Goal: Task Accomplishment & Management: Use online tool/utility

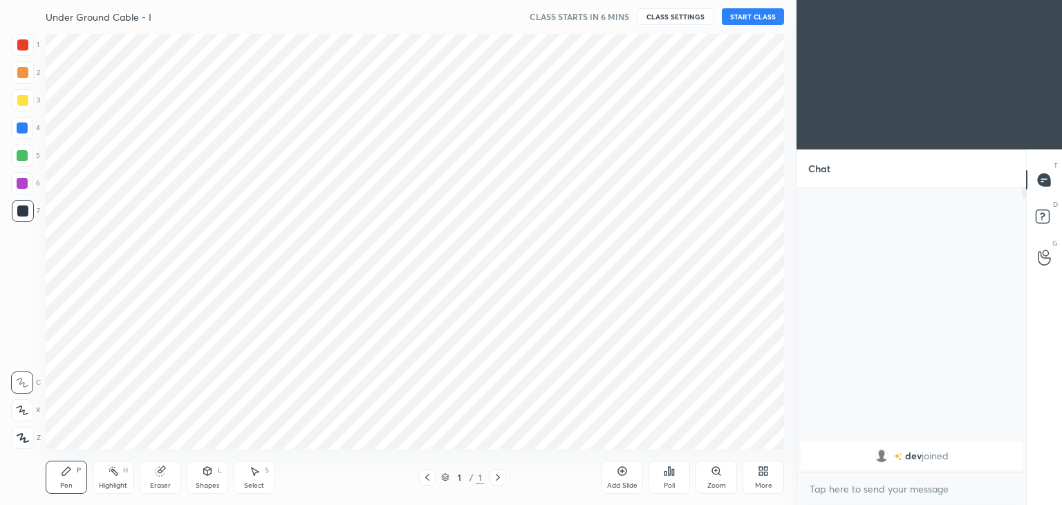
scroll to position [416, 741]
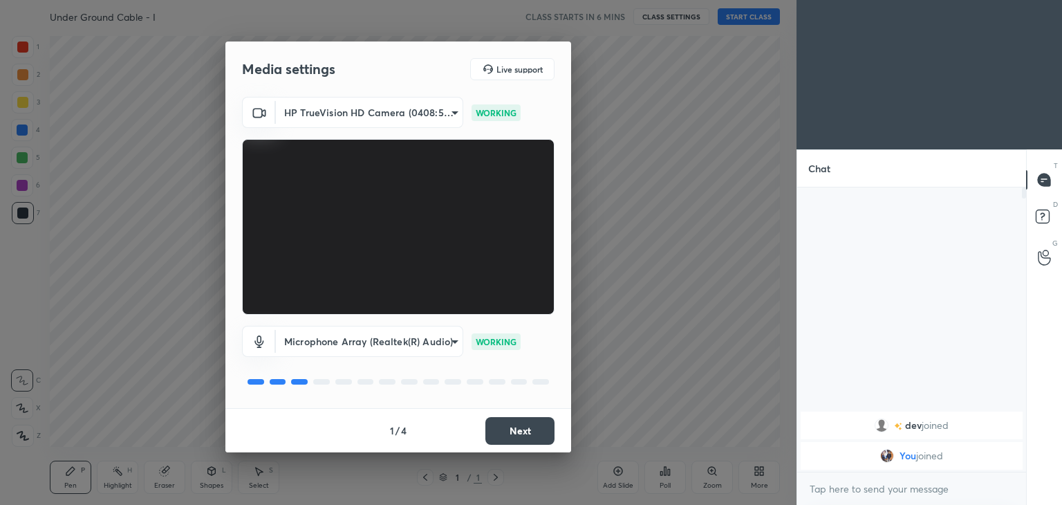
click at [379, 104] on body "1 2 3 4 5 6 7 C X Z C X Z E E Erase all H H Under Ground Cable - I CLASS STARTS…" at bounding box center [531, 252] width 1062 height 505
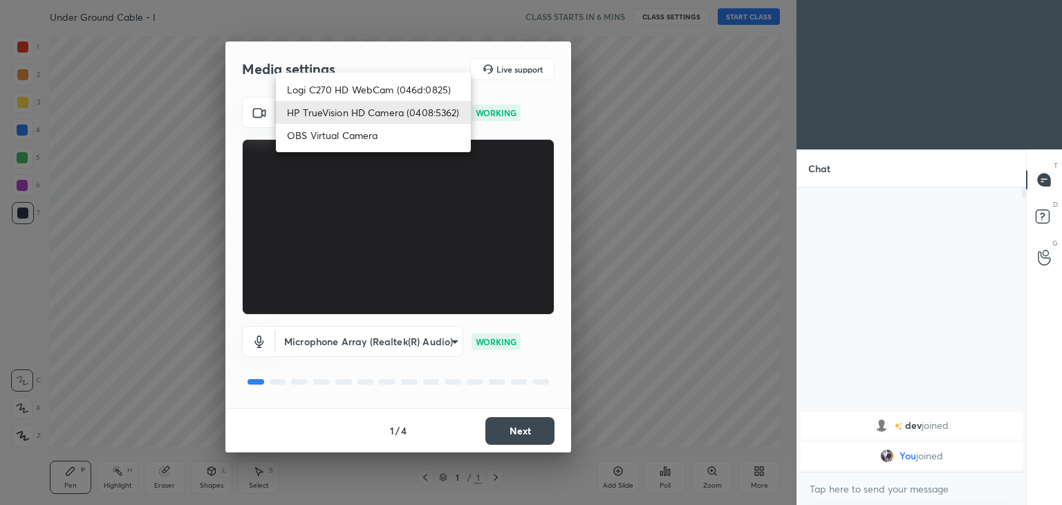
click at [378, 91] on li "Logi C270 HD WebCam (046d:0825)" at bounding box center [373, 89] width 195 height 23
type input "f7d1afb7c9de9e4a754af8163ae90a07716e8f4ac3369fe1a9090404ef363049"
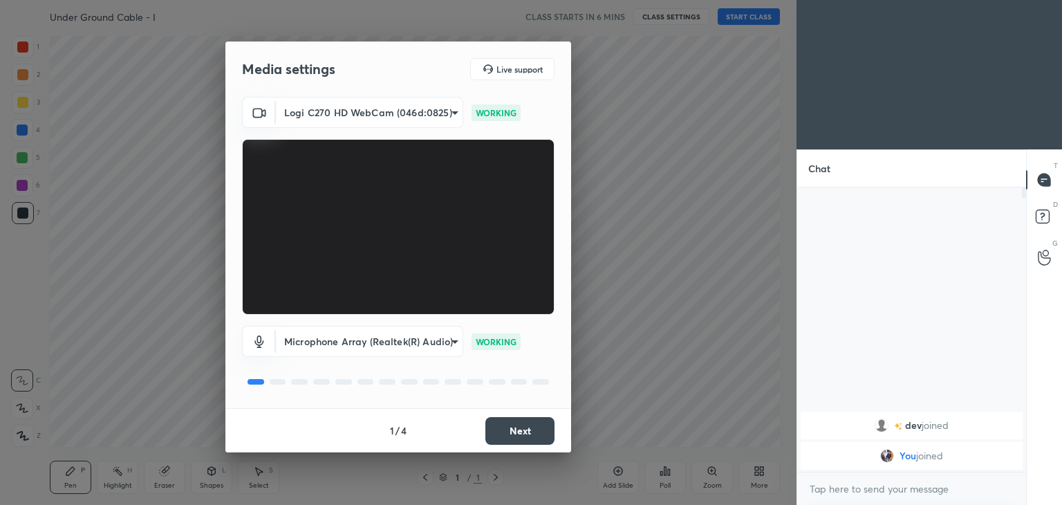
click at [525, 438] on button "Next" at bounding box center [519, 431] width 69 height 28
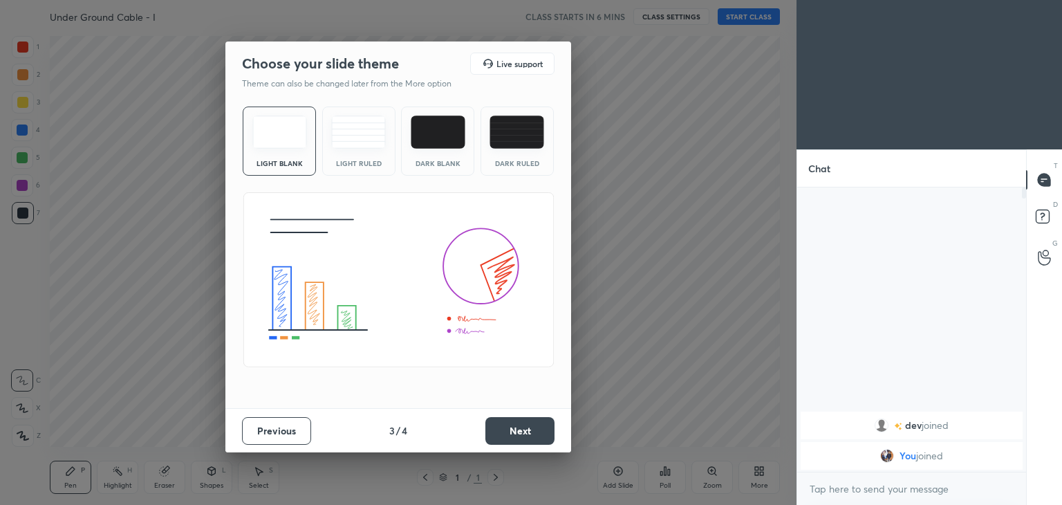
click at [525, 438] on button "Next" at bounding box center [519, 431] width 69 height 28
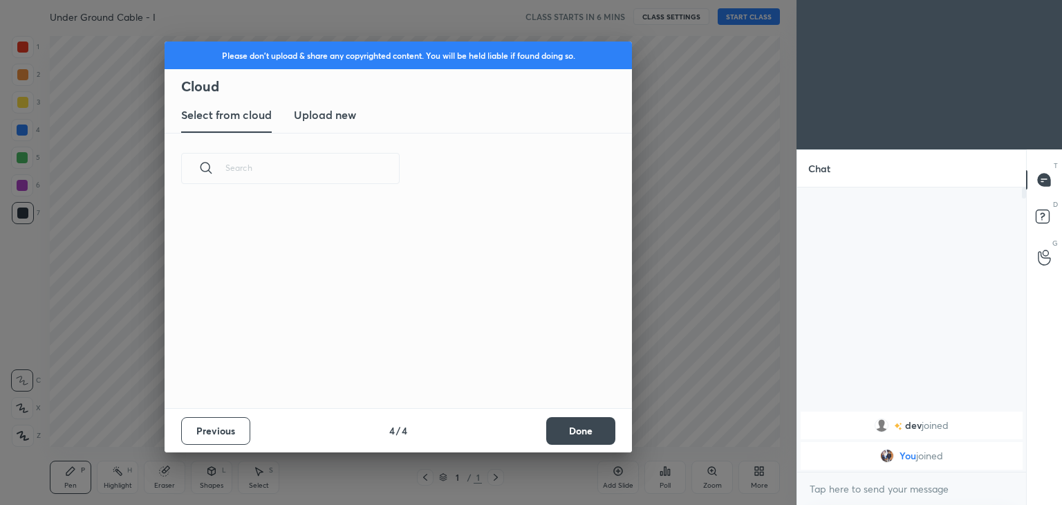
click at [525, 438] on div "Previous 4 / 4 Done" at bounding box center [398, 430] width 467 height 44
click at [585, 425] on button "Done" at bounding box center [580, 431] width 69 height 28
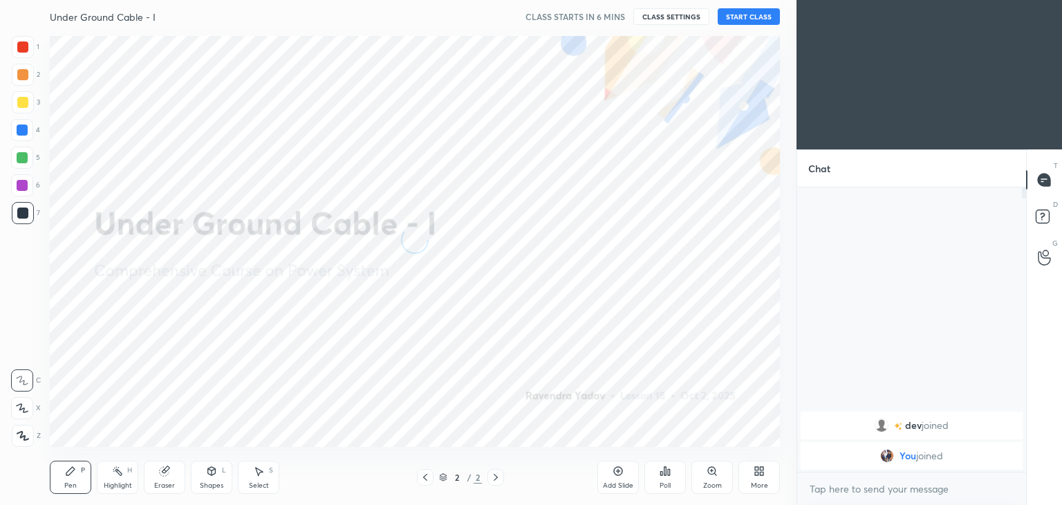
click at [674, 10] on button "CLASS SETTINGS" at bounding box center [671, 16] width 76 height 17
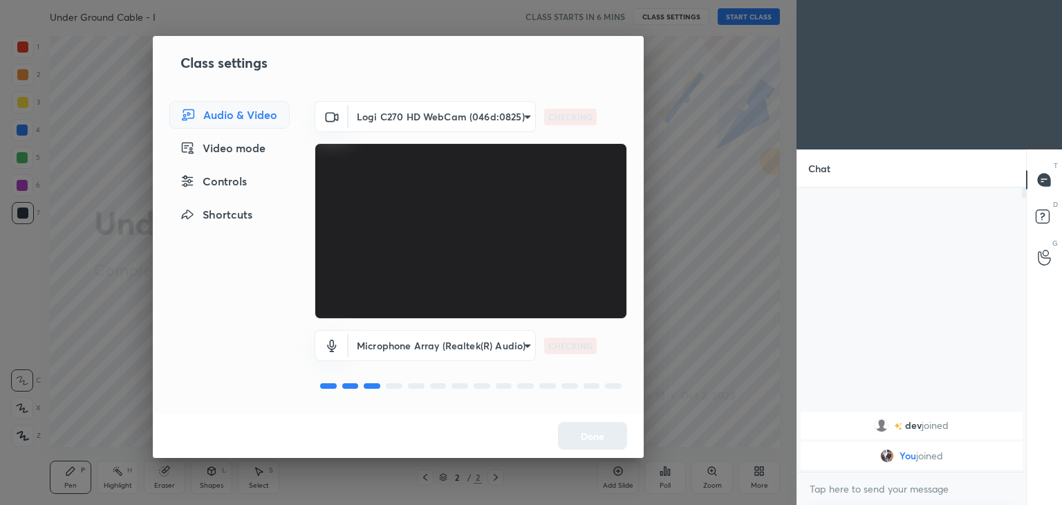
click at [433, 123] on body "1 2 3 4 5 6 7 C X Z C X Z E E Erase all H H Under Ground Cable - I CLASS STARTS…" at bounding box center [531, 252] width 1062 height 505
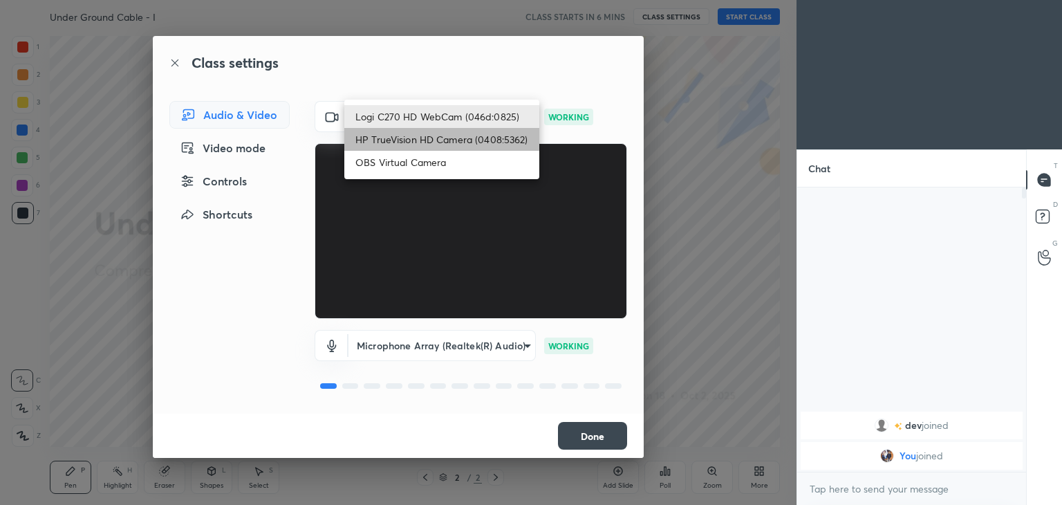
click at [432, 131] on li "HP TrueVision HD Camera (0408:5362)" at bounding box center [441, 139] width 195 height 23
type input "6e129c3dbbea9c9f038ced86e3329b4af5251c06b4e783936748cd200869bc07"
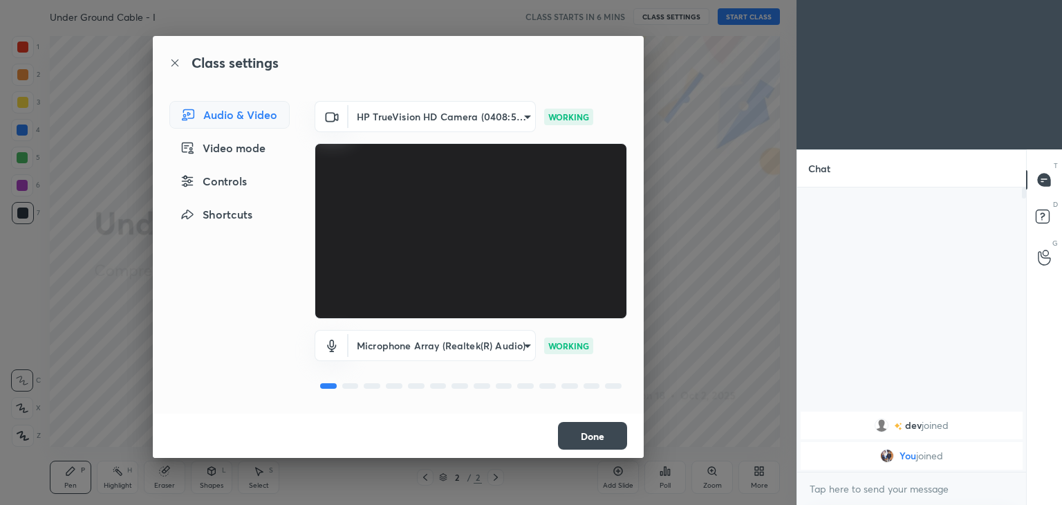
click at [600, 431] on button "Done" at bounding box center [592, 436] width 69 height 28
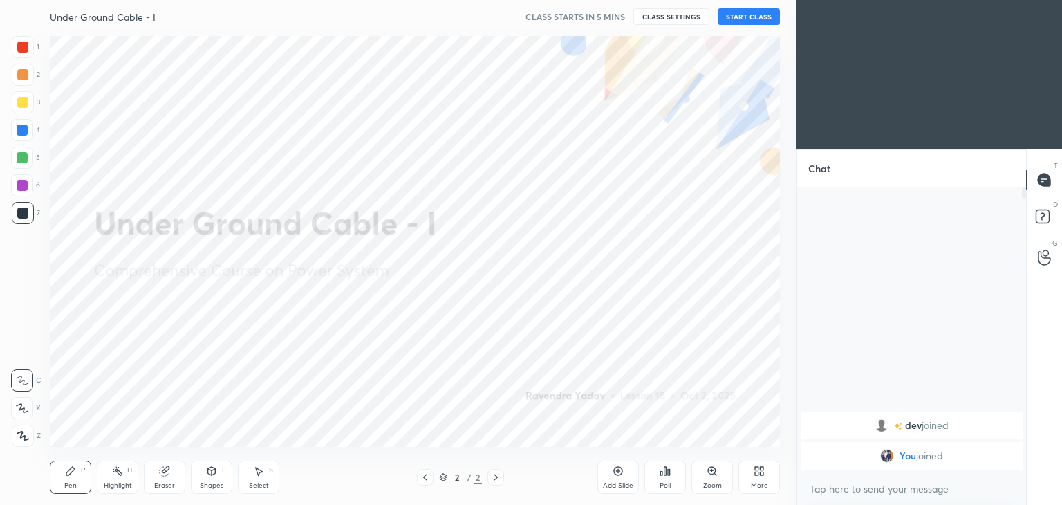
click at [766, 20] on button "START CLASS" at bounding box center [748, 16] width 62 height 17
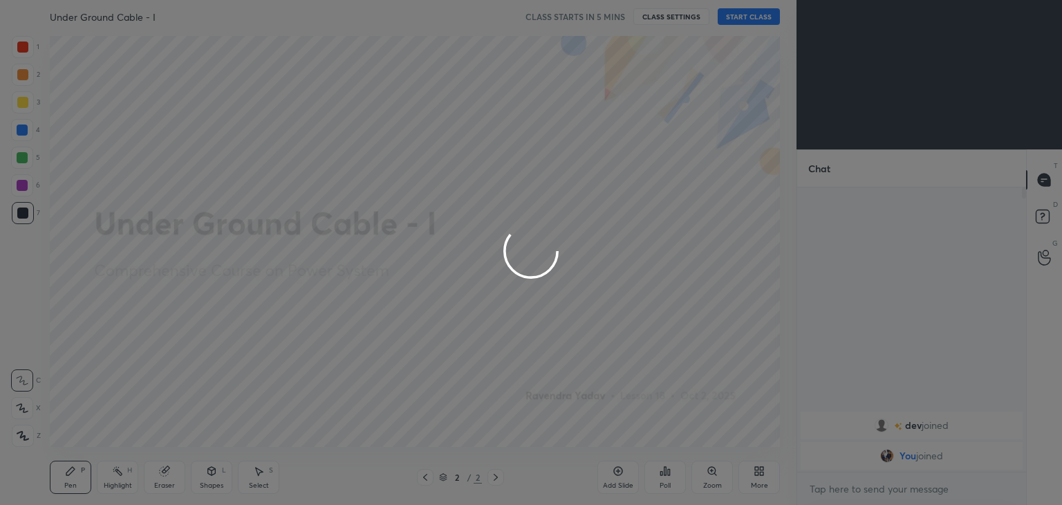
type textarea "x"
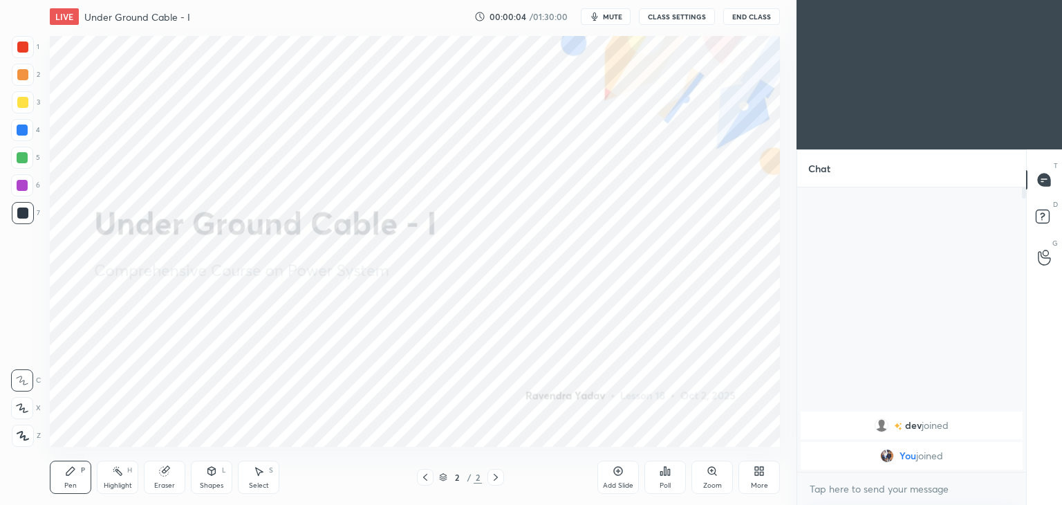
click at [618, 15] on span "mute" at bounding box center [612, 17] width 19 height 10
drag, startPoint x: 612, startPoint y: 15, endPoint x: 628, endPoint y: 12, distance: 15.5
click at [615, 15] on span "unmute" at bounding box center [612, 17] width 30 height 10
click at [673, 15] on button "CLASS SETTINGS" at bounding box center [677, 16] width 76 height 17
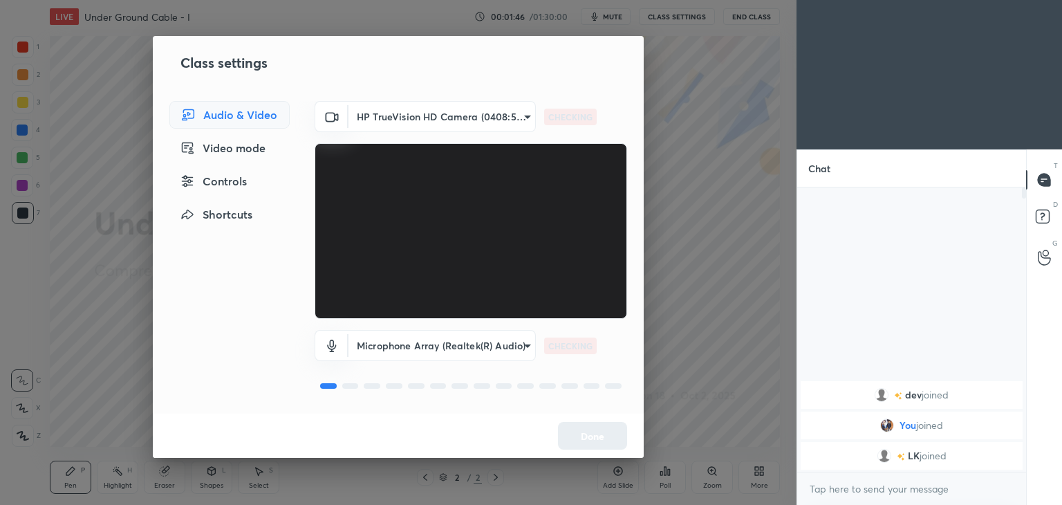
click at [458, 120] on body "1 2 3 4 5 6 7 C X Z C X Z E E Erase all H H LIVE Under Ground Cable - I 00:01:4…" at bounding box center [531, 252] width 1062 height 505
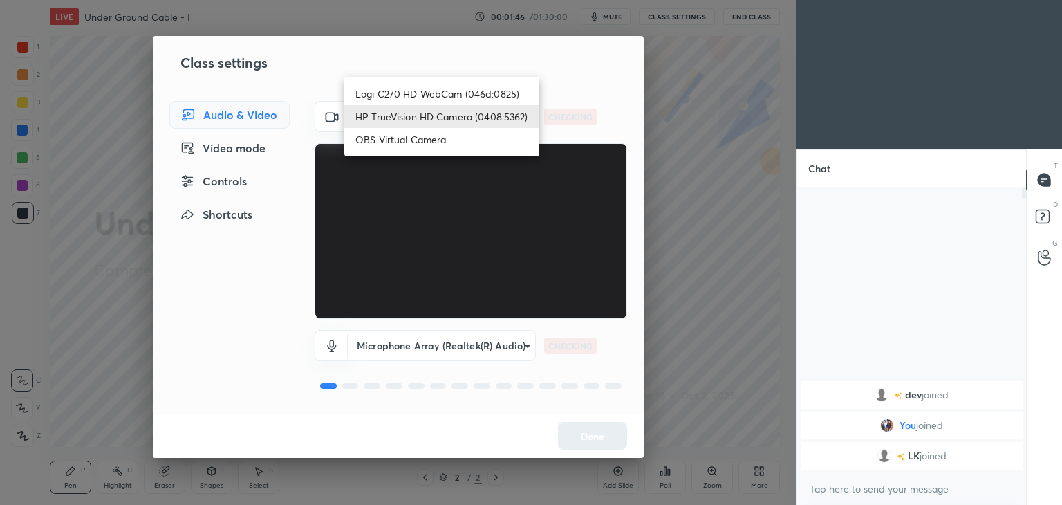
click at [466, 90] on li "Logi C270 HD WebCam (046d:0825)" at bounding box center [441, 93] width 195 height 23
type input "f7d1afb7c9de9e4a754af8163ae90a07716e8f4ac3369fe1a9090404ef363049"
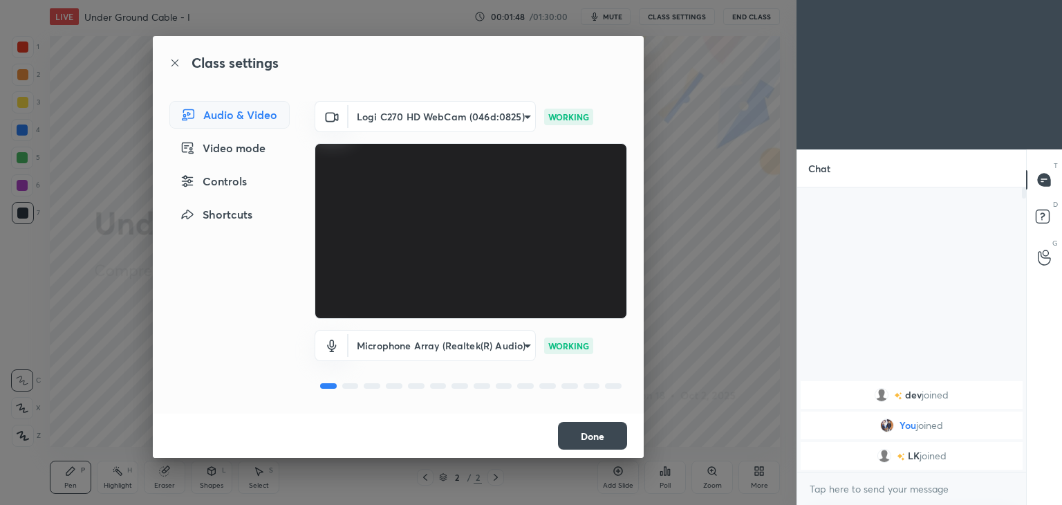
click at [590, 435] on button "Done" at bounding box center [592, 436] width 69 height 28
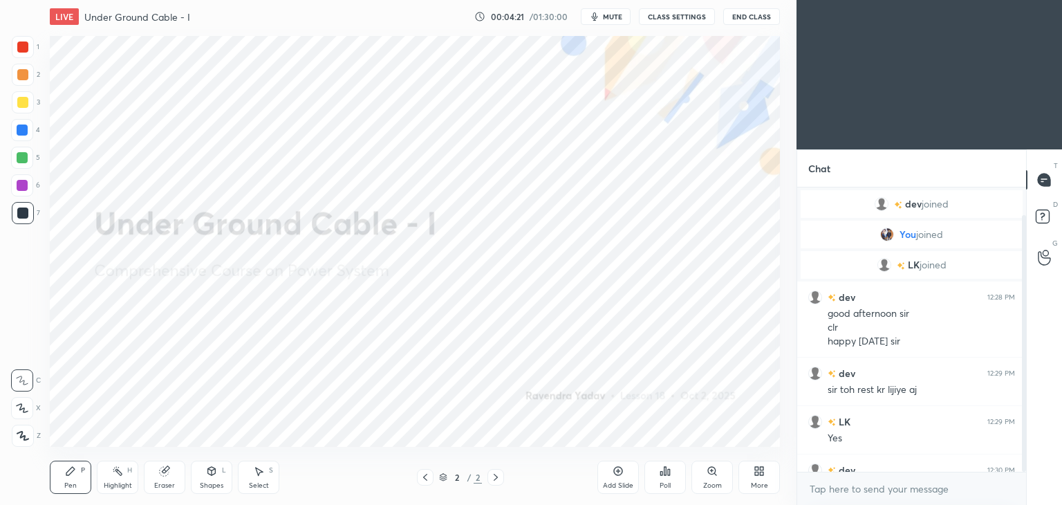
scroll to position [30, 0]
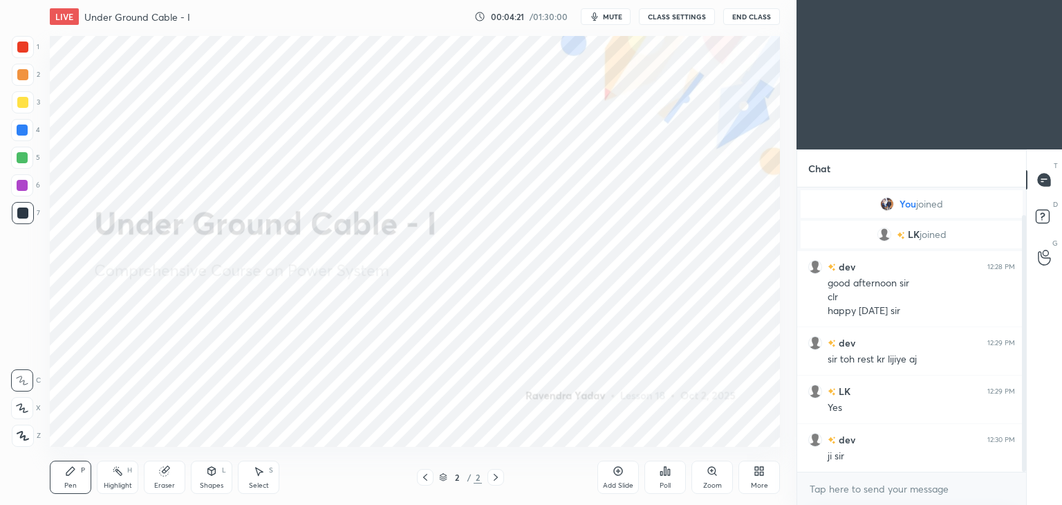
drag, startPoint x: 1022, startPoint y: 350, endPoint x: 1031, endPoint y: 407, distance: 58.1
click at [1031, 413] on div "Chat [PERSON_NAME] joined You joined [PERSON_NAME] joined dev 12:28 PM good aft…" at bounding box center [928, 326] width 265 height 355
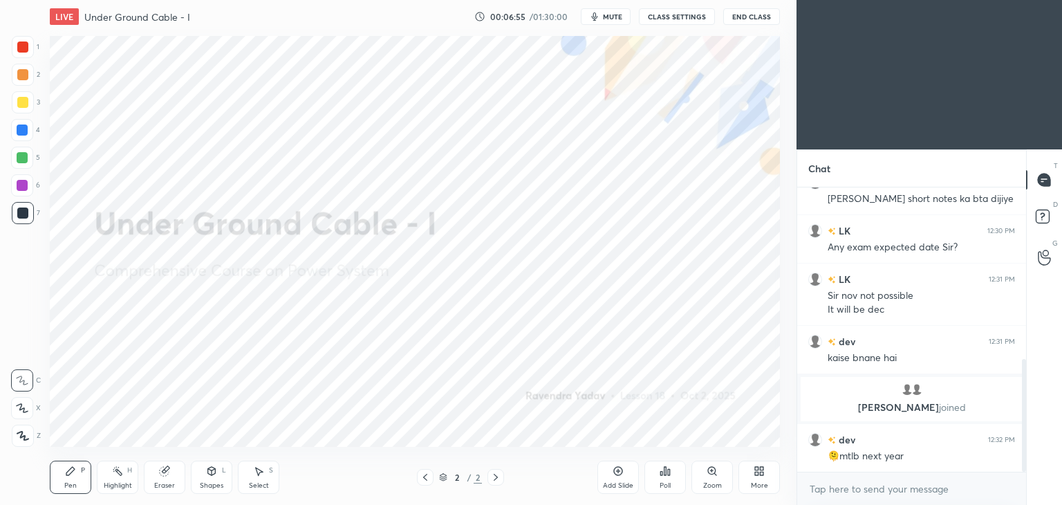
scroll to position [433, 0]
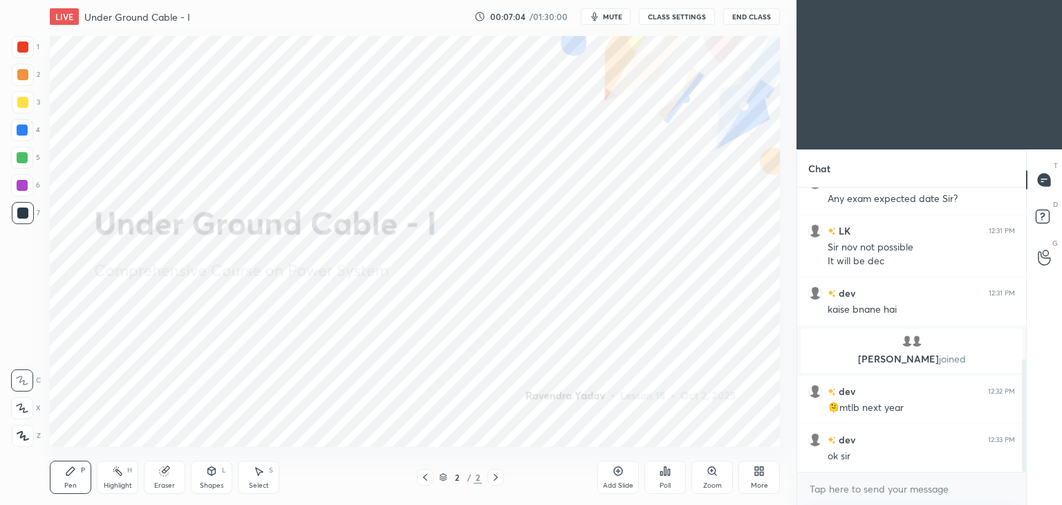
click at [17, 52] on div at bounding box center [23, 47] width 22 height 22
click at [19, 411] on icon at bounding box center [22, 408] width 12 height 10
click at [22, 220] on div at bounding box center [23, 213] width 22 height 22
click at [23, 182] on div at bounding box center [22, 185] width 11 height 11
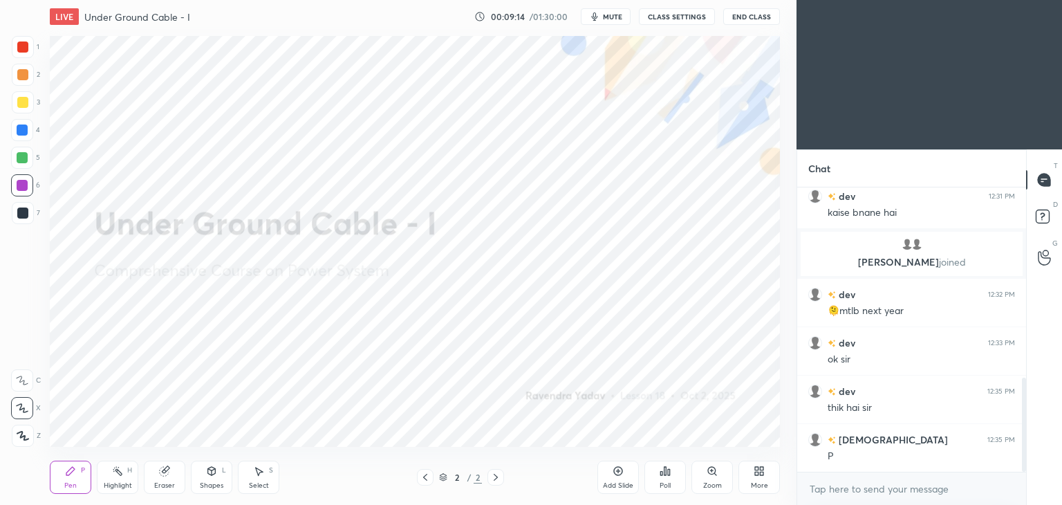
scroll to position [578, 0]
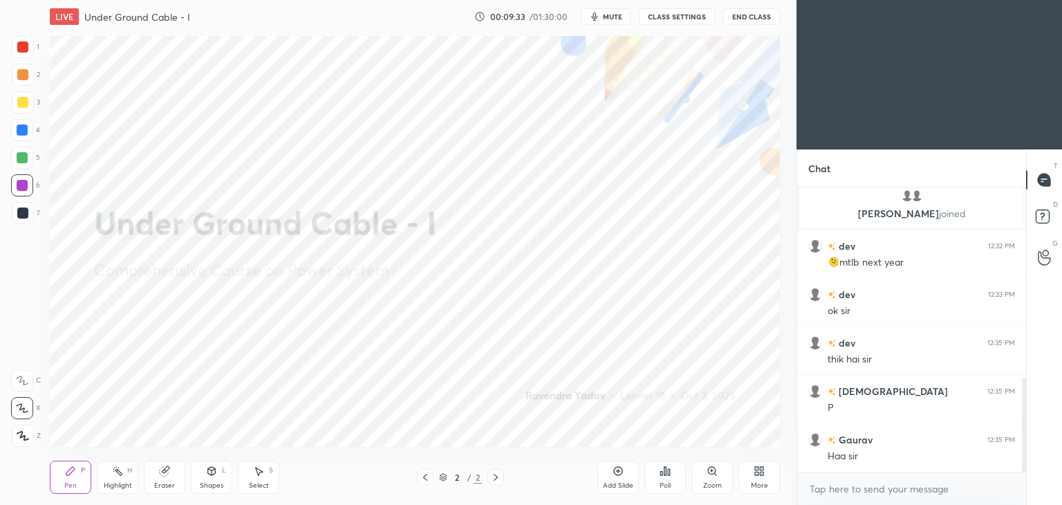
click at [621, 482] on div "Add Slide" at bounding box center [618, 485] width 30 height 7
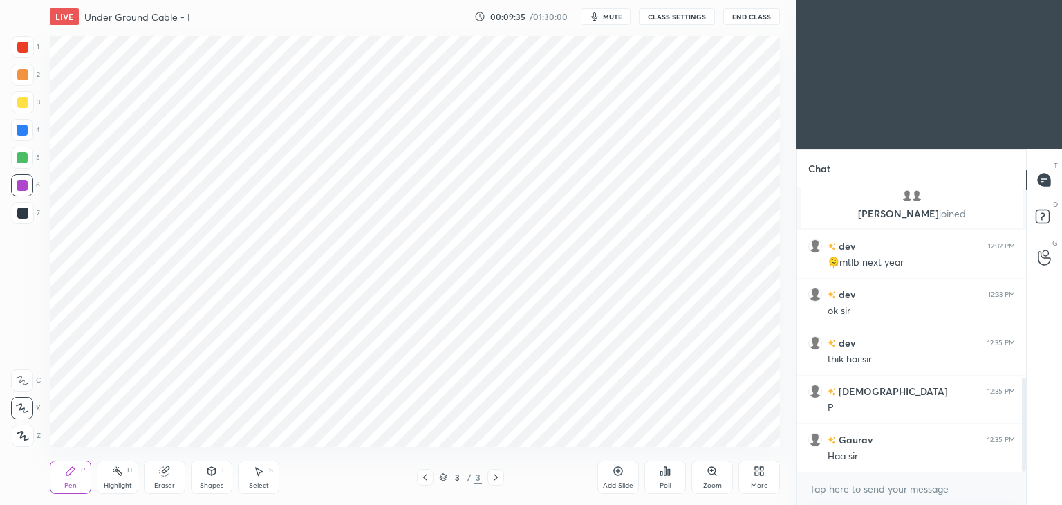
click at [30, 50] on div at bounding box center [23, 47] width 22 height 22
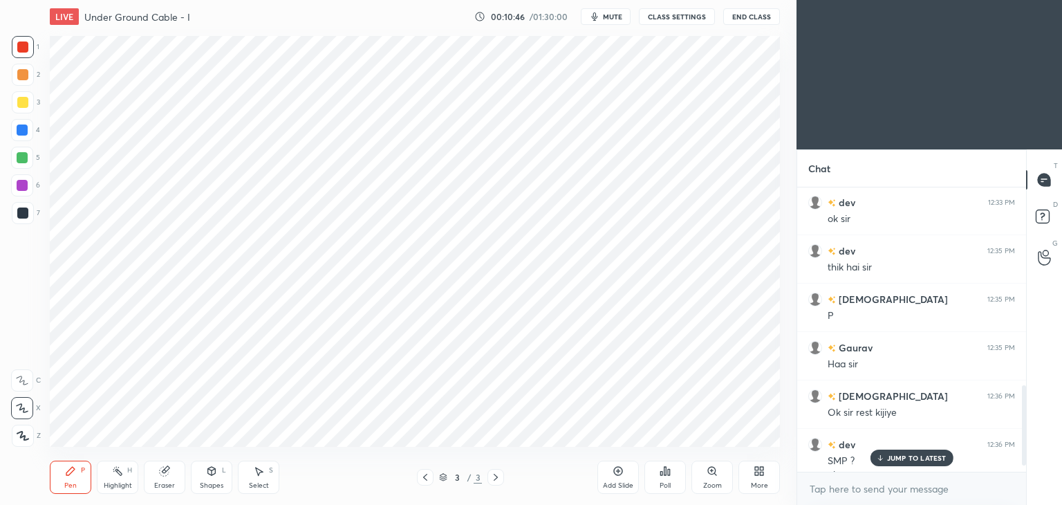
scroll to position [722, 0]
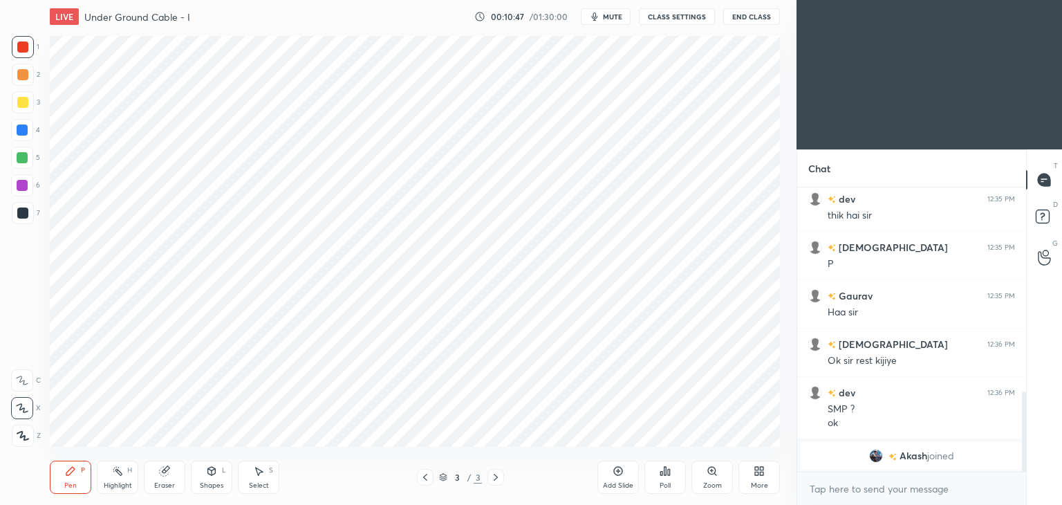
drag, startPoint x: 1024, startPoint y: 431, endPoint x: 1037, endPoint y: 476, distance: 47.5
click at [1037, 476] on div "Chat dev 12:33 PM ok sir dev 12:35 PM thik hai [PERSON_NAME] 12:35 PM P Gaurav …" at bounding box center [928, 326] width 265 height 355
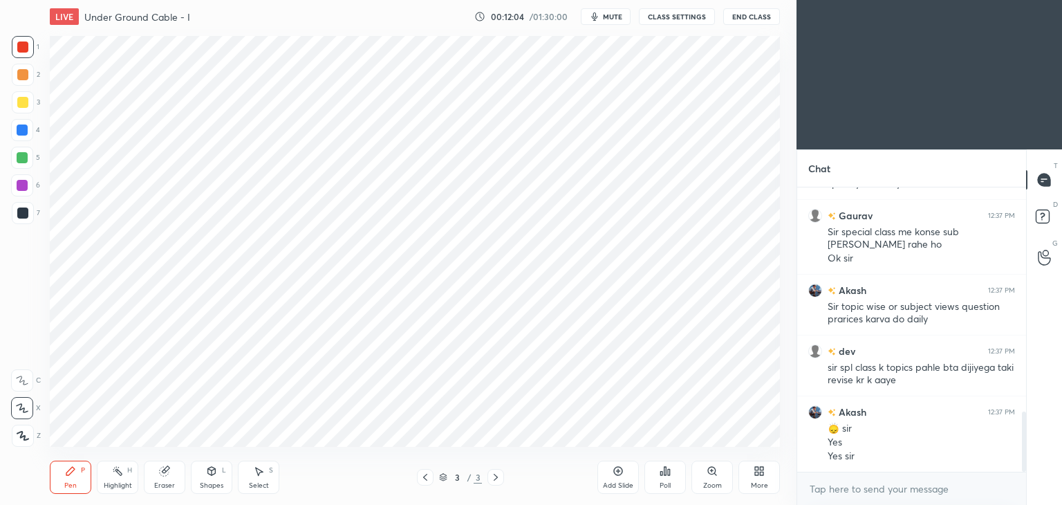
scroll to position [1103, 0]
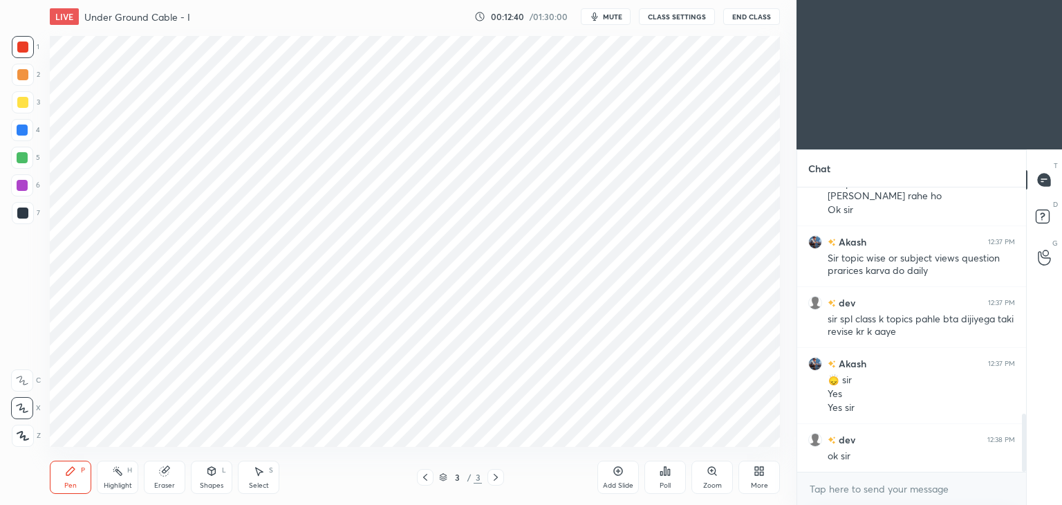
drag, startPoint x: 1022, startPoint y: 427, endPoint x: 1028, endPoint y: 465, distance: 38.4
click at [1031, 472] on div "Chat LK 12:37 PM Ok Sir get well son. Wishing you a very speedy recovery. Gaura…" at bounding box center [928, 326] width 265 height 355
click at [621, 473] on icon at bounding box center [618, 471] width 9 height 9
click at [161, 479] on div "Eraser" at bounding box center [164, 476] width 41 height 33
click at [24, 409] on icon at bounding box center [23, 407] width 8 height 7
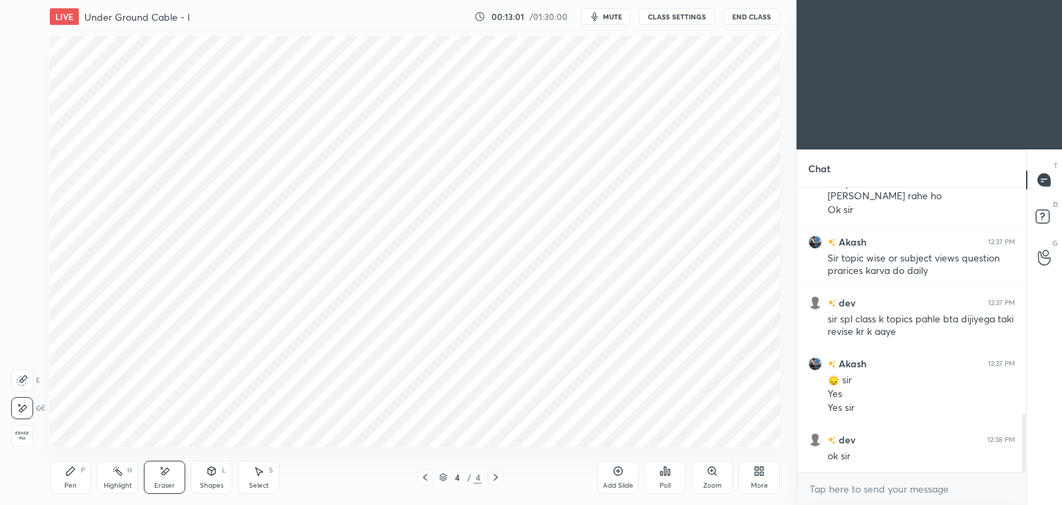
click at [66, 480] on div "Pen P" at bounding box center [70, 476] width 41 height 33
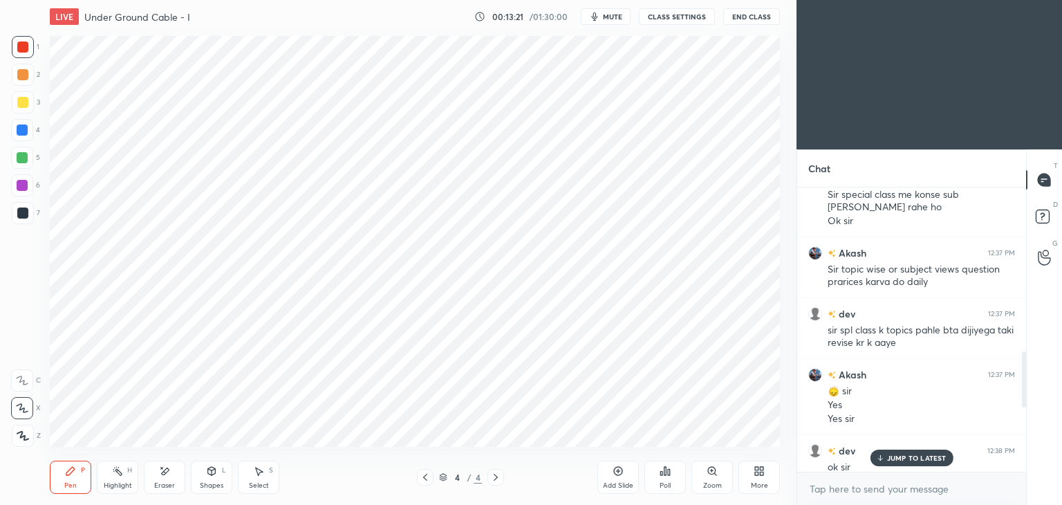
scroll to position [1152, 0]
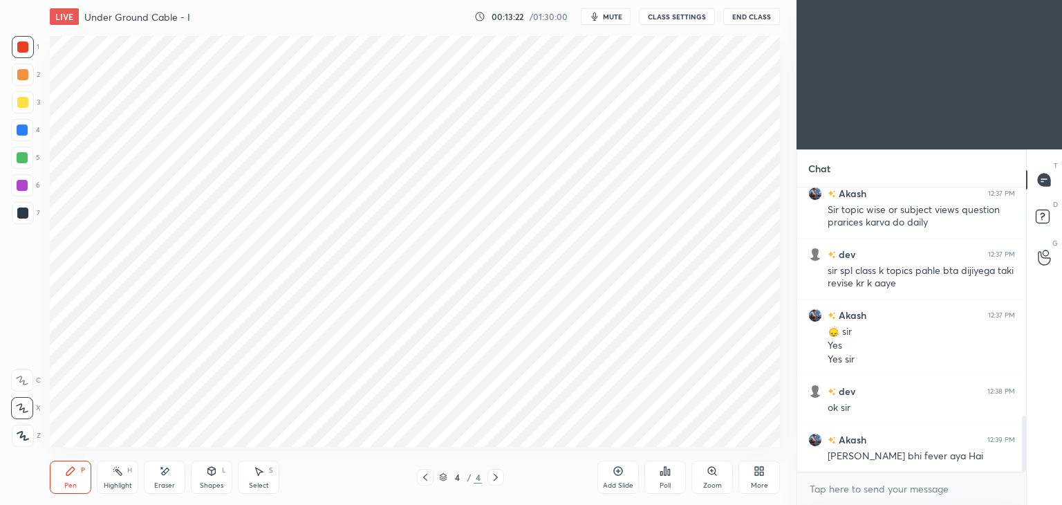
drag, startPoint x: 1021, startPoint y: 444, endPoint x: 1034, endPoint y: 472, distance: 31.2
click at [1033, 479] on div "Chat Gaurav 12:37 PM Sir special class me konse sub [PERSON_NAME] rahe ho Ok [P…" at bounding box center [928, 326] width 265 height 355
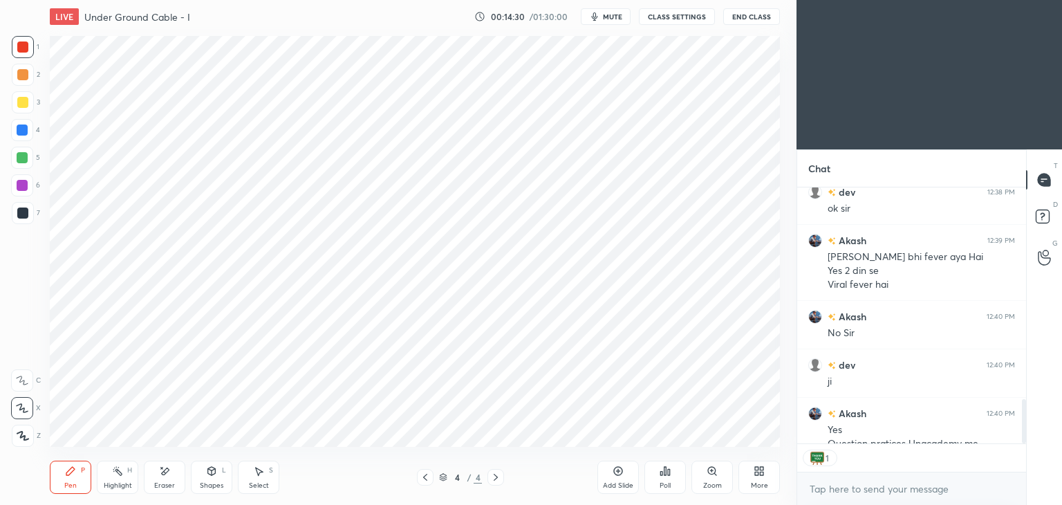
scroll to position [1379, 0]
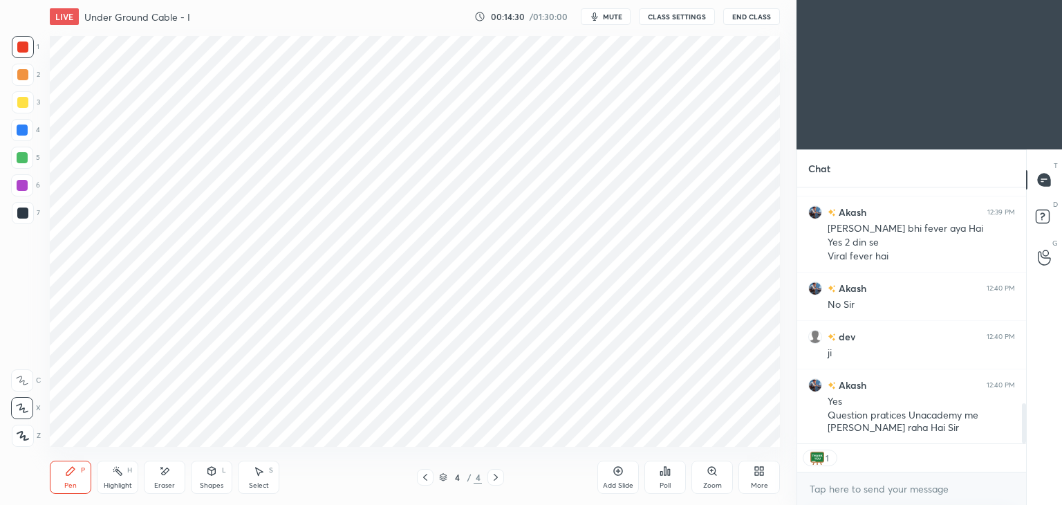
drag, startPoint x: 1023, startPoint y: 410, endPoint x: 1023, endPoint y: 438, distance: 28.3
click at [1023, 438] on div at bounding box center [1024, 423] width 4 height 40
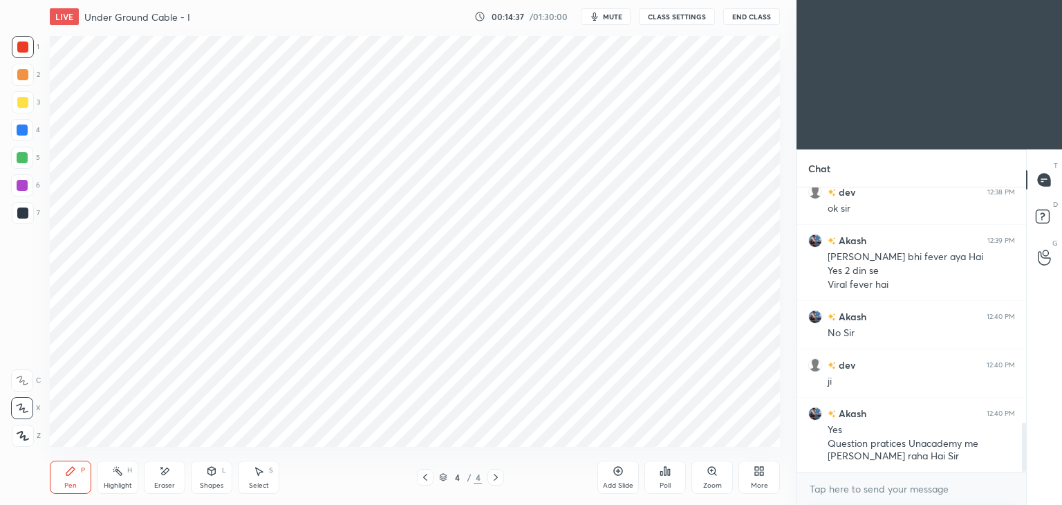
scroll to position [1364, 0]
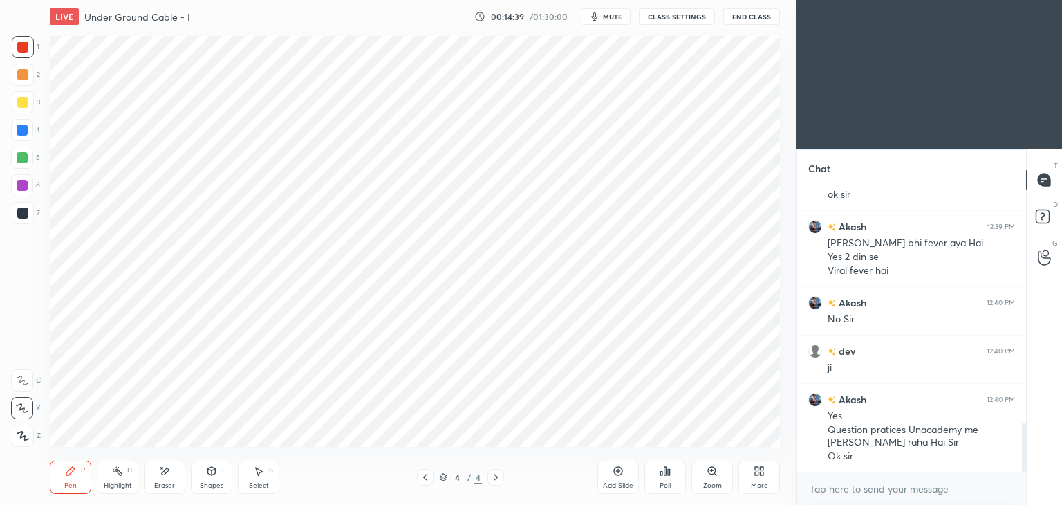
click at [432, 480] on div at bounding box center [425, 477] width 17 height 17
click at [21, 49] on div at bounding box center [22, 46] width 11 height 11
click at [24, 405] on icon at bounding box center [22, 408] width 12 height 10
click at [73, 476] on icon at bounding box center [70, 470] width 11 height 11
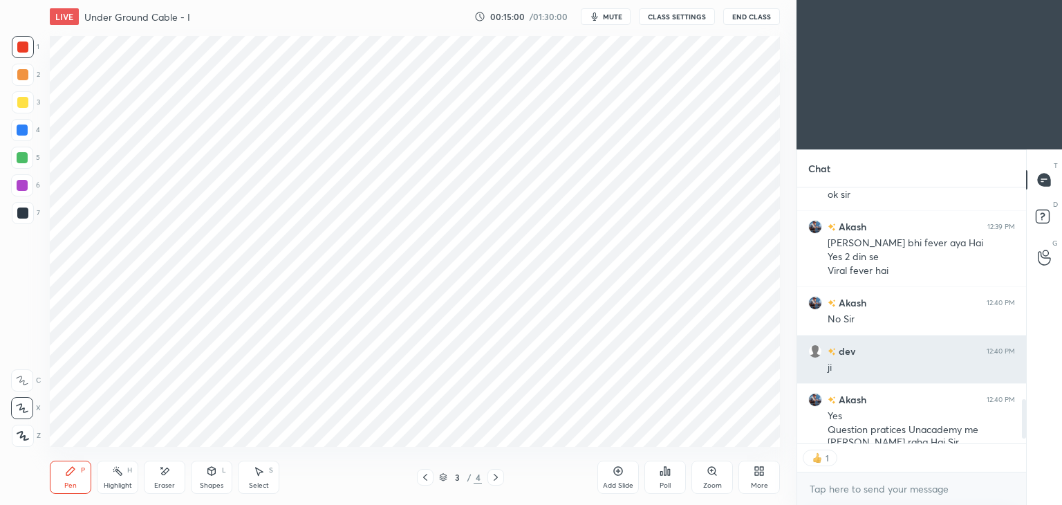
scroll to position [1441, 0]
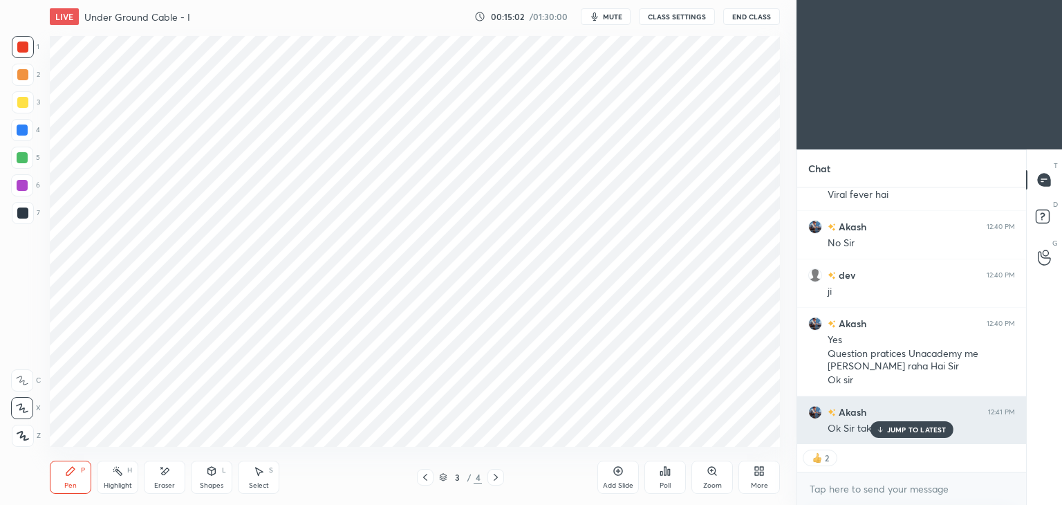
click at [901, 428] on p "JUMP TO LATEST" at bounding box center [916, 429] width 59 height 8
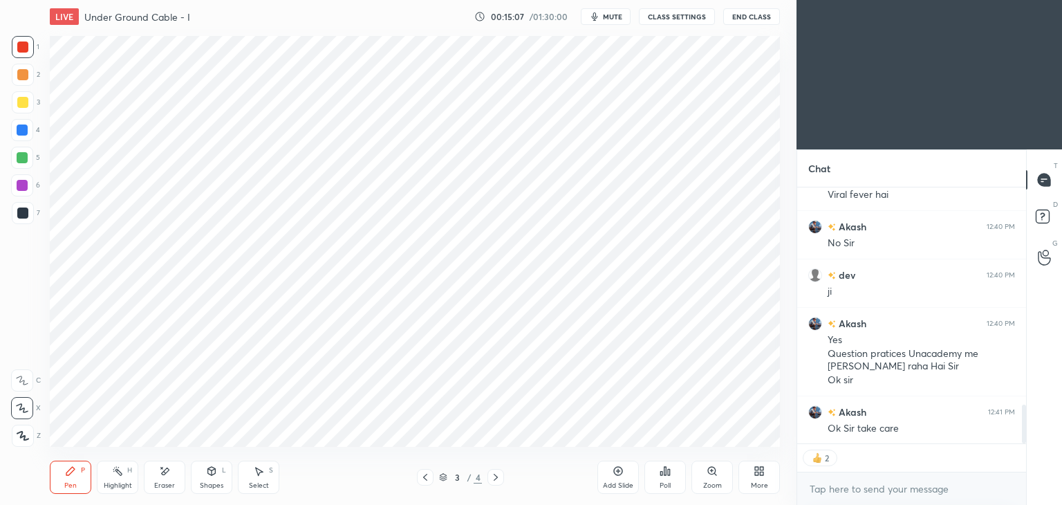
click at [747, 17] on button "End Class" at bounding box center [751, 16] width 57 height 17
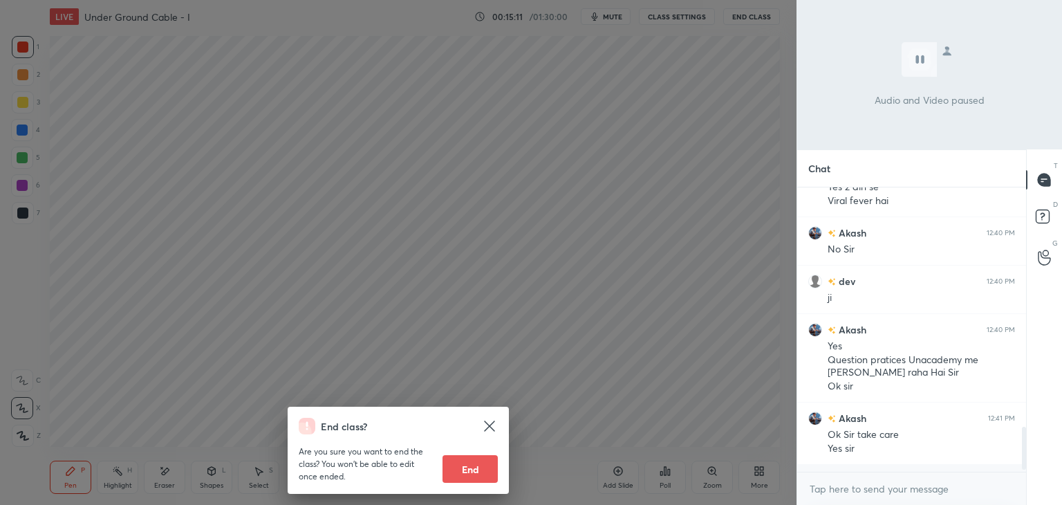
scroll to position [280, 225]
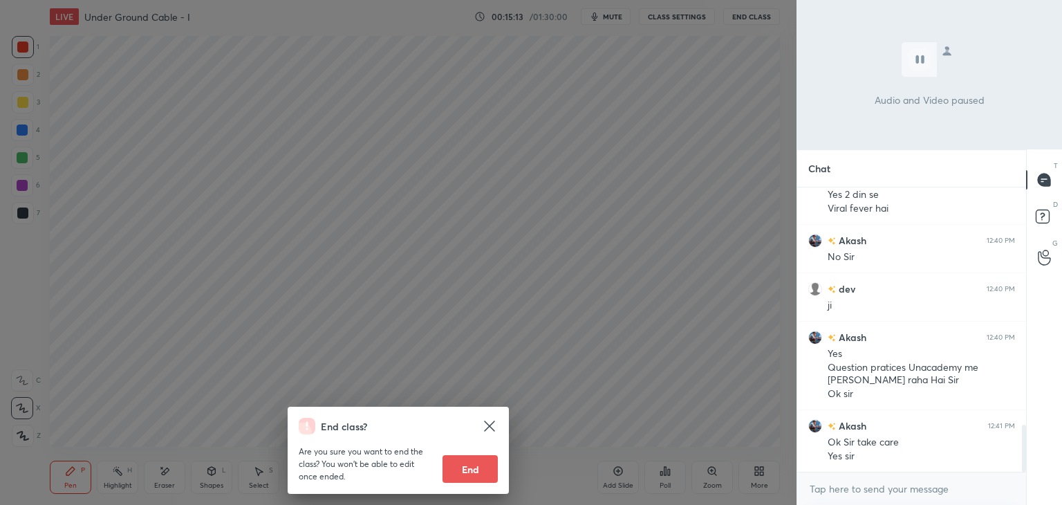
click at [473, 474] on button "End" at bounding box center [469, 469] width 55 height 28
type textarea "x"
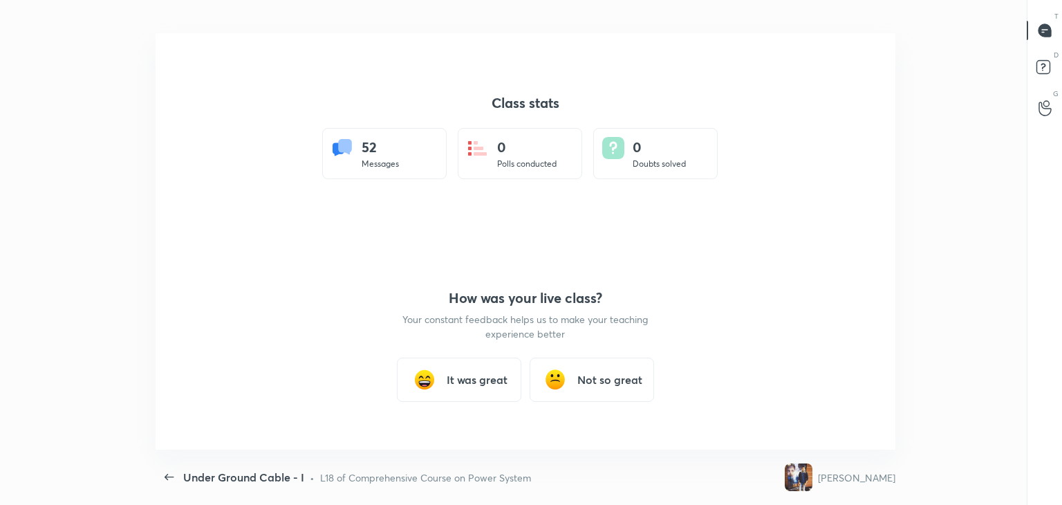
scroll to position [0, 0]
click at [489, 374] on div "It was great" at bounding box center [459, 379] width 124 height 44
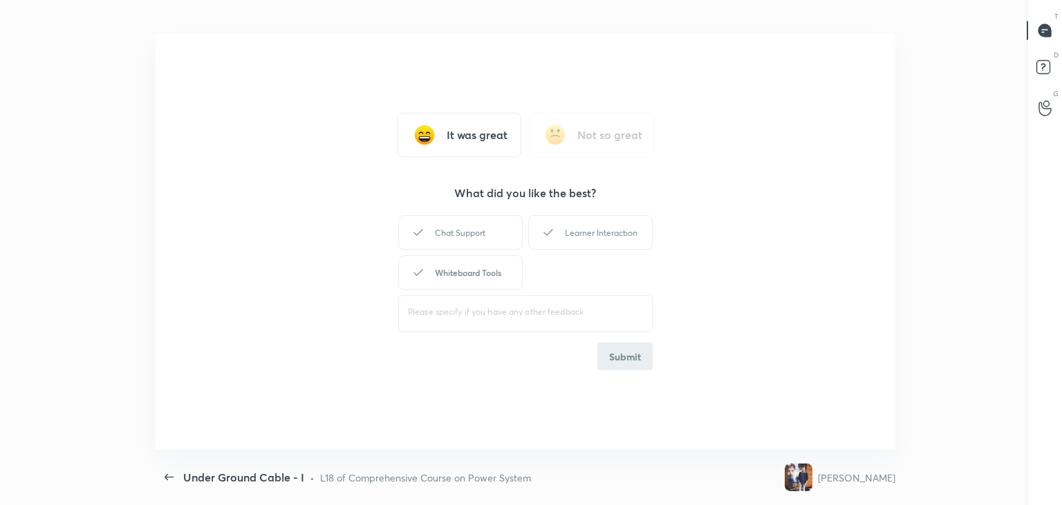
click at [475, 272] on div "Whiteboard Tools" at bounding box center [460, 272] width 124 height 35
drag, startPoint x: 563, startPoint y: 229, endPoint x: 580, endPoint y: 250, distance: 27.1
click at [570, 227] on div "Learner Interaction" at bounding box center [590, 232] width 124 height 35
click at [635, 346] on div "Chat Support Learner Interaction Whiteboard Tools ​ Submit" at bounding box center [525, 291] width 254 height 158
click at [641, 352] on button "Submit" at bounding box center [624, 356] width 55 height 28
